Goal: Task Accomplishment & Management: Use online tool/utility

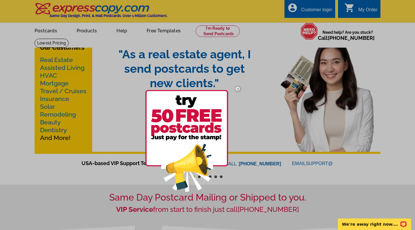
click at [49, 60] on div at bounding box center [207, 115] width 415 height 230
click at [62, 59] on div at bounding box center [207, 115] width 415 height 230
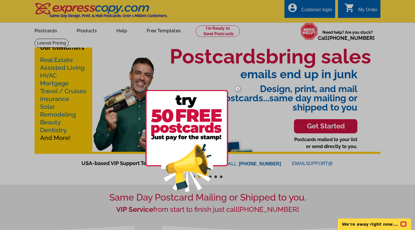
click at [238, 89] on img at bounding box center [238, 88] width 17 height 17
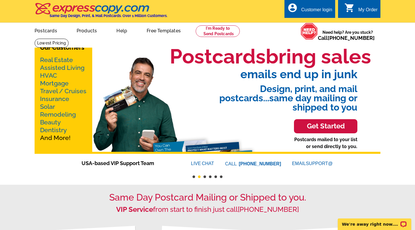
click at [59, 60] on link "Real Estate" at bounding box center [56, 59] width 33 height 7
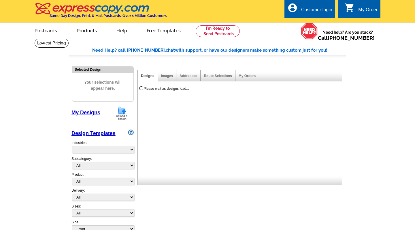
select select "785"
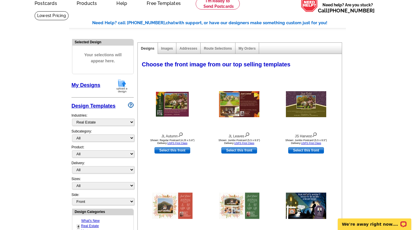
scroll to position [29, 0]
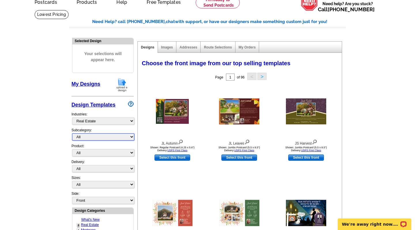
select select "807"
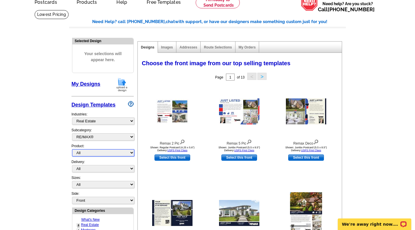
select select "3"
select select "5"
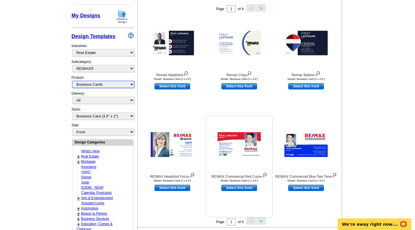
scroll to position [95, 0]
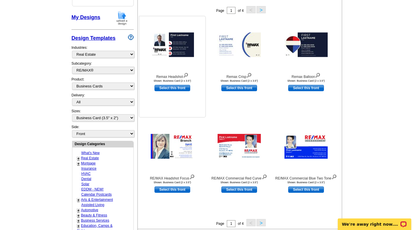
click at [169, 89] on link "Select this front" at bounding box center [173, 88] width 36 height 6
select select "back"
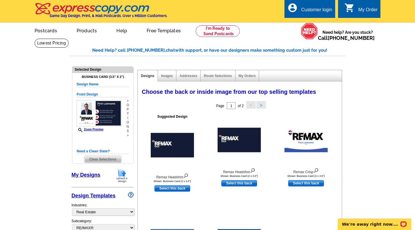
scroll to position [0, 0]
